Goal: Navigation & Orientation: Go to known website

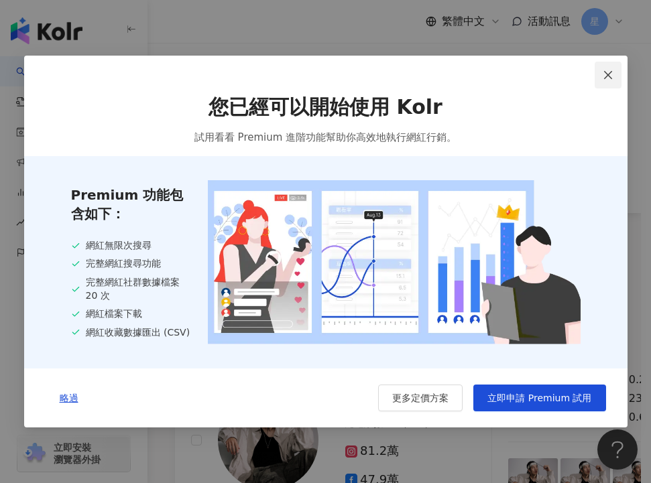
click at [603, 75] on icon "close" at bounding box center [608, 75] width 11 height 11
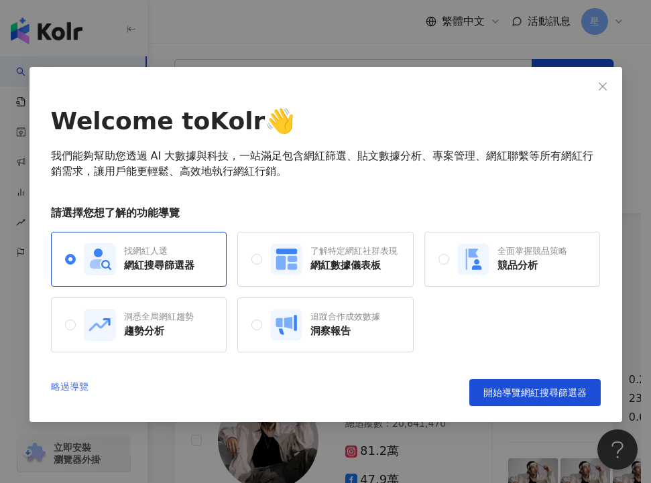
click at [57, 387] on link "略過導覽" at bounding box center [70, 392] width 38 height 27
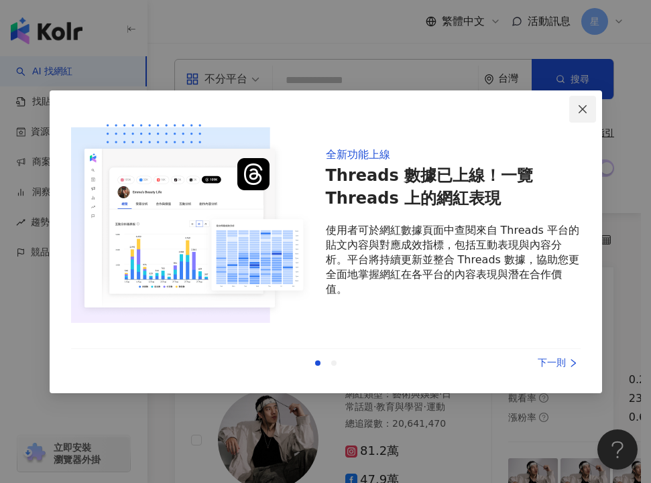
click at [588, 109] on span "Close" at bounding box center [582, 109] width 27 height 11
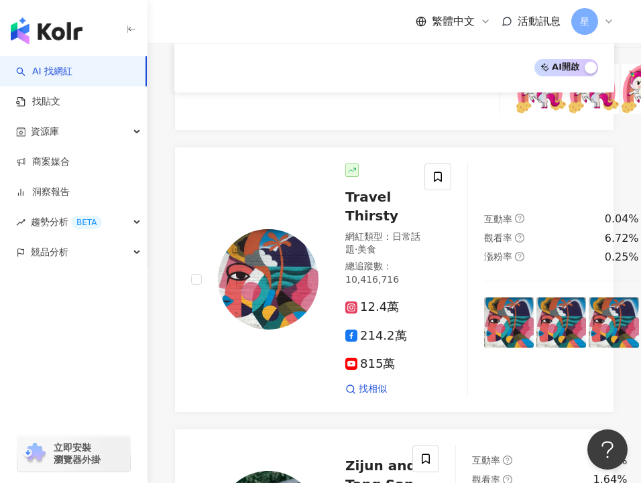
scroll to position [997, 0]
